Goal: Information Seeking & Learning: Learn about a topic

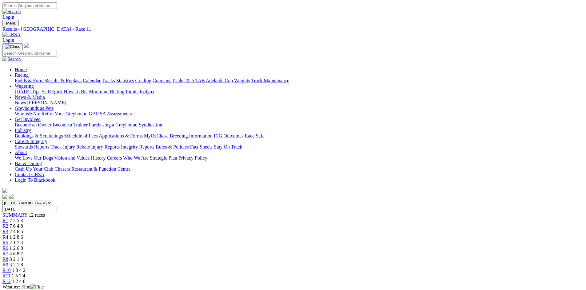
click at [21, 32] on img at bounding box center [11, 35] width 18 height 6
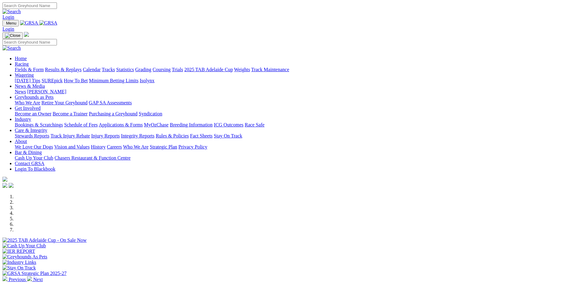
scroll to position [154, 0]
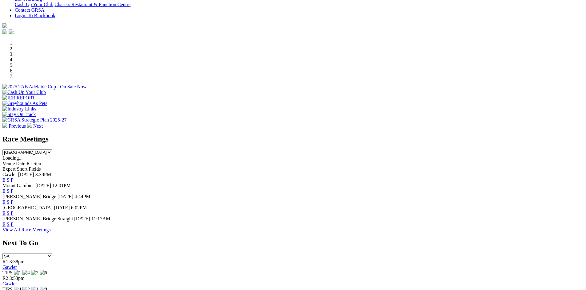
click at [14, 222] on link "F" at bounding box center [12, 224] width 3 height 5
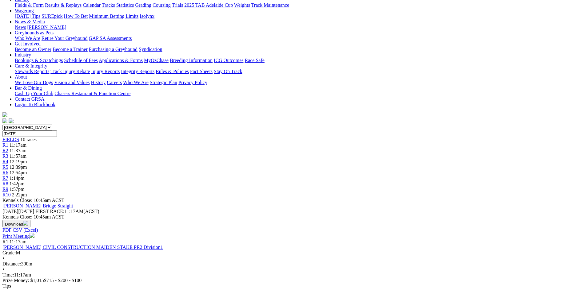
scroll to position [61, 0]
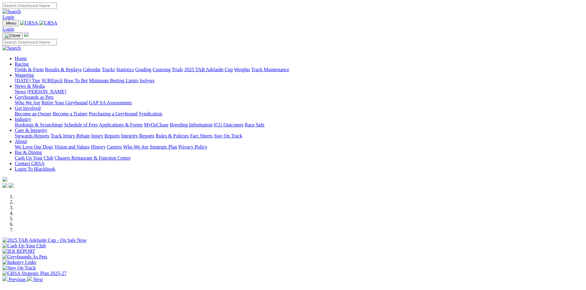
scroll to position [154, 0]
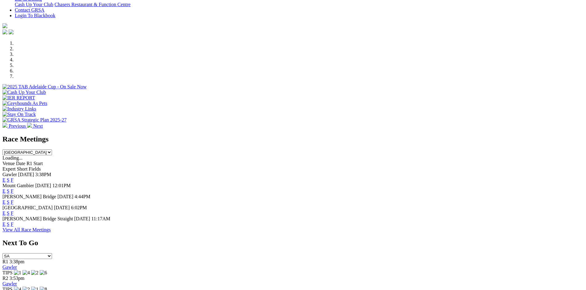
click at [14, 211] on link "F" at bounding box center [12, 213] width 3 height 5
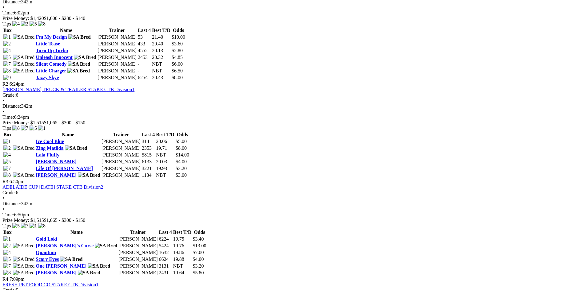
scroll to position [307, 0]
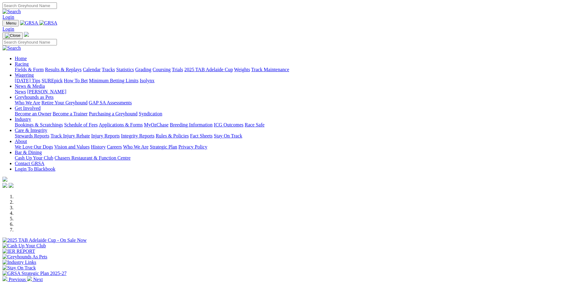
scroll to position [154, 0]
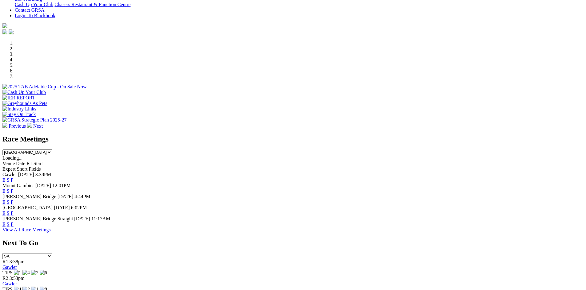
click at [14, 178] on link "F" at bounding box center [12, 180] width 3 height 5
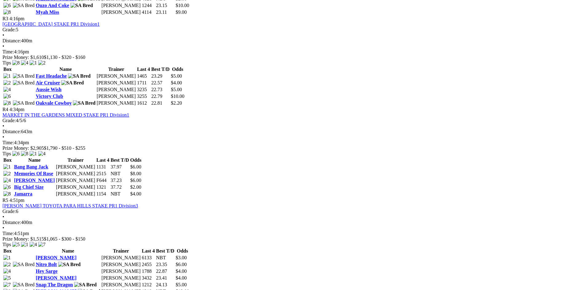
scroll to position [584, 0]
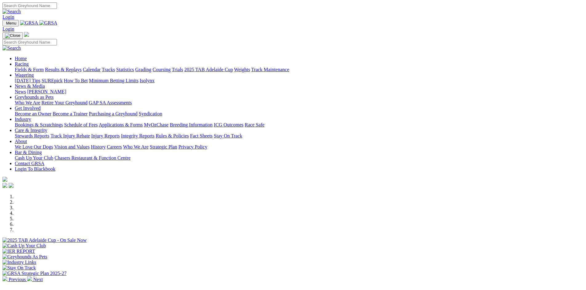
scroll to position [154, 0]
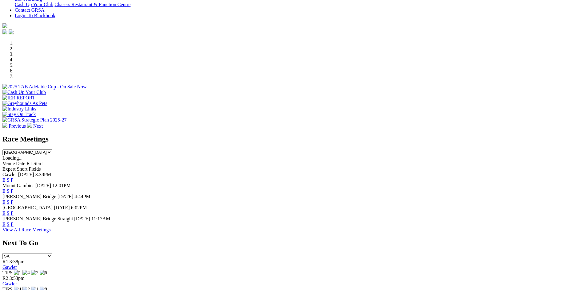
click at [14, 211] on link "F" at bounding box center [12, 213] width 3 height 5
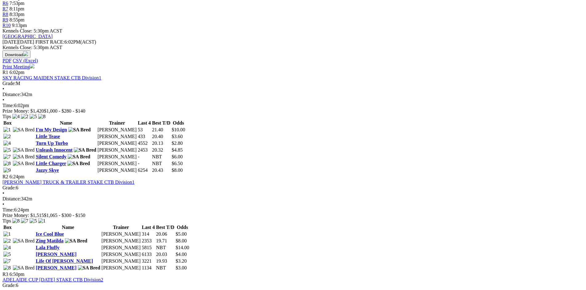
scroll to position [246, 0]
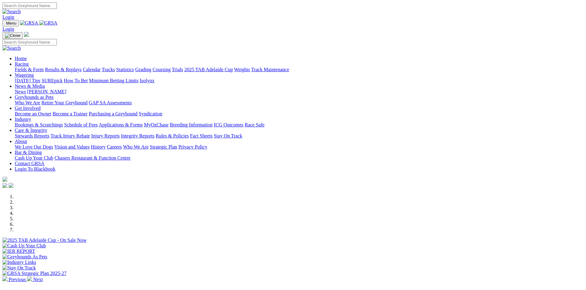
scroll to position [154, 0]
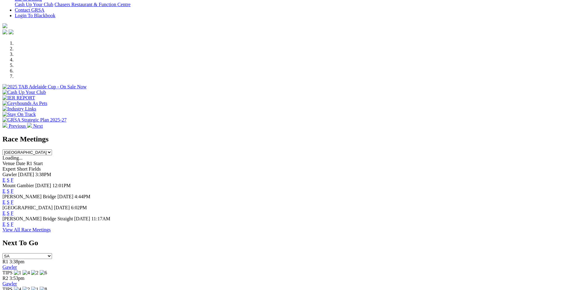
click at [14, 222] on link "F" at bounding box center [12, 224] width 3 height 5
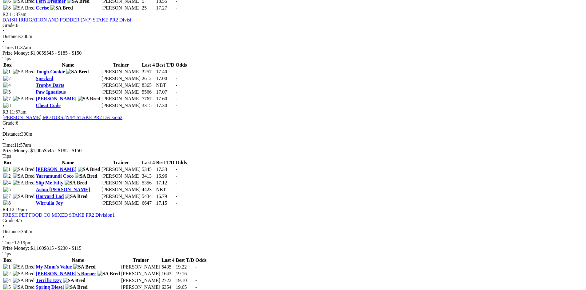
scroll to position [338, 0]
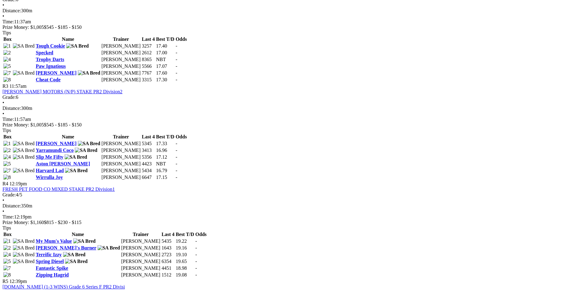
scroll to position [461, 0]
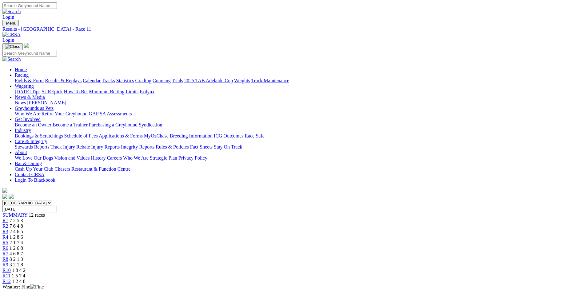
click at [21, 32] on img at bounding box center [11, 35] width 18 height 6
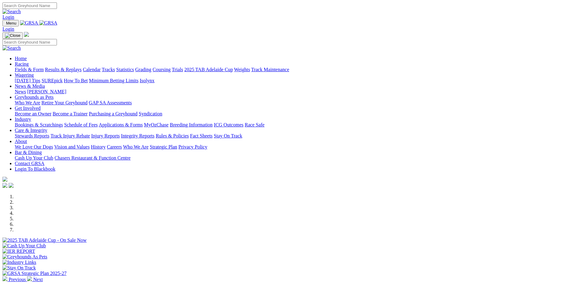
scroll to position [246, 0]
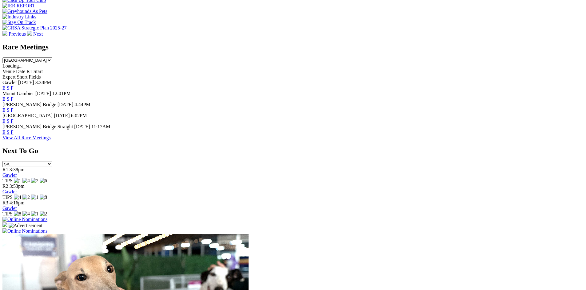
drag, startPoint x: 392, startPoint y: 132, endPoint x: 388, endPoint y: 132, distance: 4.0
drag, startPoint x: 388, startPoint y: 132, endPoint x: 372, endPoint y: 124, distance: 17.3
click at [14, 130] on link "F" at bounding box center [12, 132] width 3 height 5
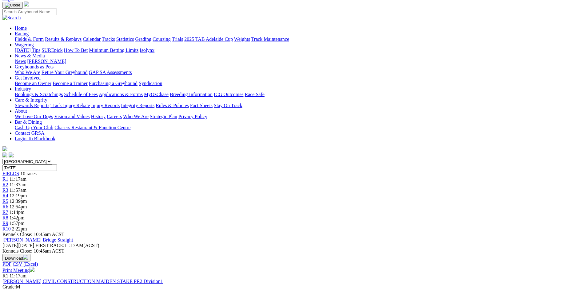
scroll to position [31, 0]
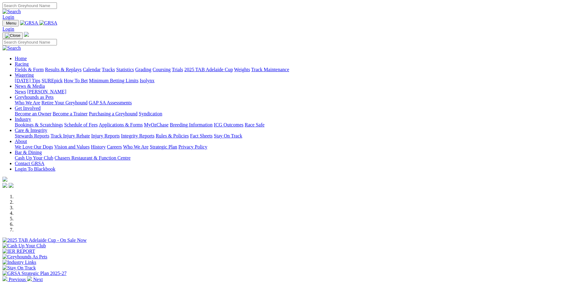
scroll to position [247, 0]
